Goal: Navigation & Orientation: Go to known website

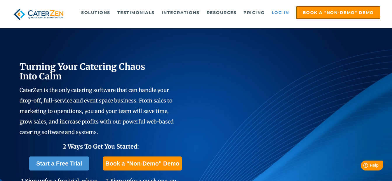
click at [280, 8] on link "Log in" at bounding box center [280, 13] width 23 height 12
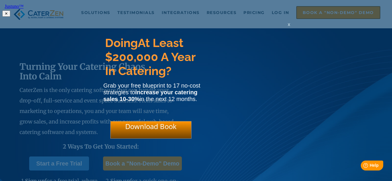
click at [277, 13] on html "Justuno™ ✕ Doing At Least $200,000 A Year In Catering? Grab your free blueprint…" at bounding box center [196, 9] width 392 height 19
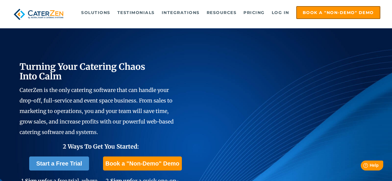
click at [277, 13] on link "Log in" at bounding box center [280, 13] width 23 height 12
